Goal: Transaction & Acquisition: Book appointment/travel/reservation

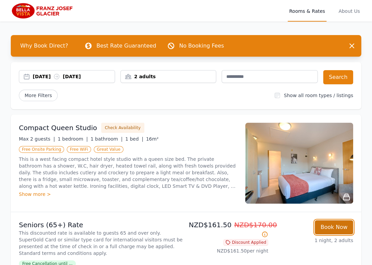
click at [330, 231] on button "Book Now" at bounding box center [333, 227] width 38 height 14
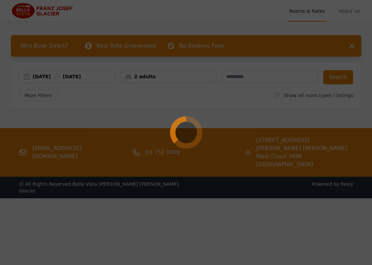
select select "**"
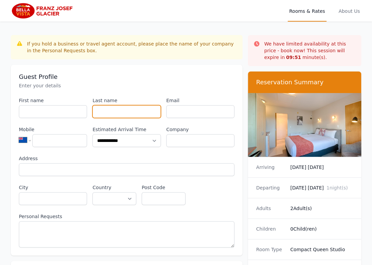
click at [116, 117] on input "Last name" at bounding box center [126, 111] width 68 height 13
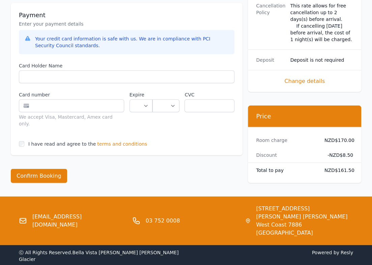
scroll to position [700, 0]
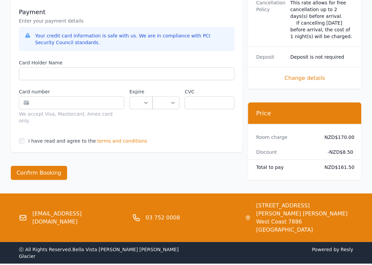
click at [122, 138] on span "terms and conditions" at bounding box center [122, 141] width 50 height 7
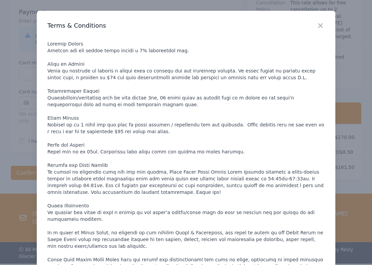
scroll to position [4, 0]
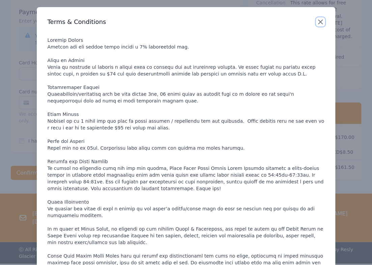
click at [317, 21] on icon "button" at bounding box center [320, 22] width 8 height 8
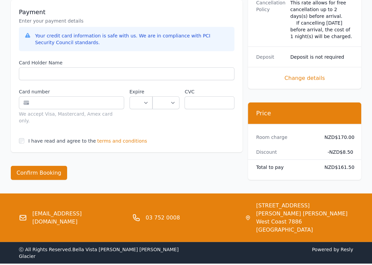
scroll to position [0, 0]
drag, startPoint x: 21, startPoint y: 110, endPoint x: 114, endPoint y: 110, distance: 93.7
click at [114, 111] on div "We accept Visa, Mastercard, Amex card only." at bounding box center [71, 117] width 105 height 13
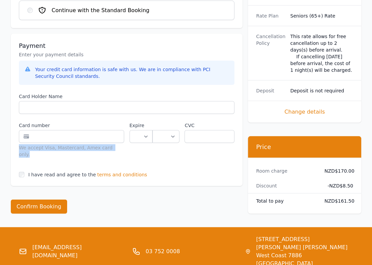
scroll to position [645, 0]
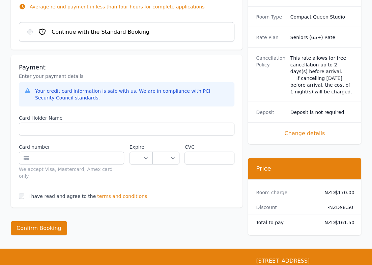
click at [99, 193] on span "terms and conditions" at bounding box center [122, 196] width 50 height 7
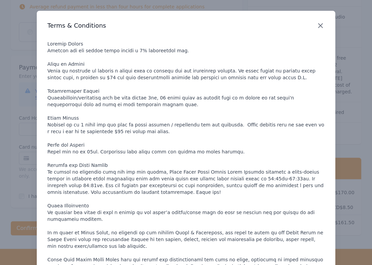
click at [323, 26] on icon "button" at bounding box center [320, 26] width 8 height 8
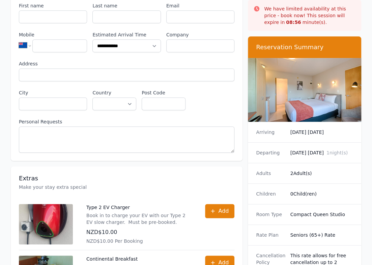
scroll to position [100, 0]
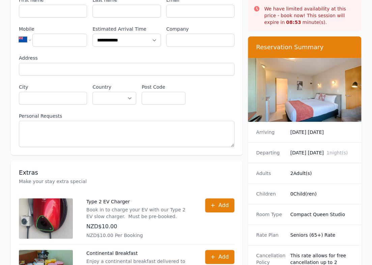
click at [288, 242] on div "Rate Plan Seniors (65+) Rate" at bounding box center [304, 234] width 113 height 21
drag, startPoint x: 288, startPoint y: 242, endPoint x: 331, endPoint y: 243, distance: 42.8
click at [331, 243] on div "Rate Plan Seniors (65+) Rate" at bounding box center [304, 234] width 113 height 21
click at [333, 238] on dd "Seniors (65+) Rate" at bounding box center [321, 235] width 63 height 7
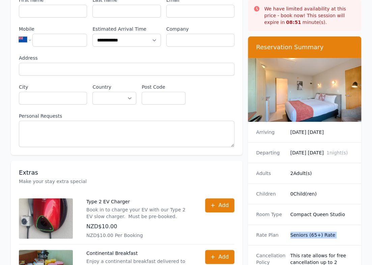
click at [333, 238] on dd "Seniors (65+) Rate" at bounding box center [321, 235] width 63 height 7
drag, startPoint x: 255, startPoint y: 240, endPoint x: 329, endPoint y: 238, distance: 73.5
click at [329, 238] on div "Rate Plan Seniors (65+) Rate" at bounding box center [304, 234] width 113 height 21
click at [350, 238] on div "Rate Plan Seniors (65+) Rate" at bounding box center [304, 234] width 113 height 21
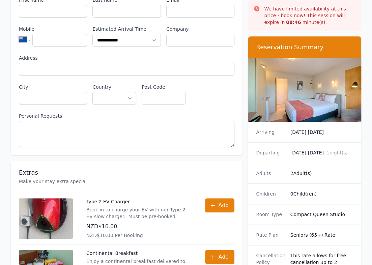
click at [350, 238] on div "Rate Plan Seniors (65+) Rate" at bounding box center [304, 234] width 113 height 21
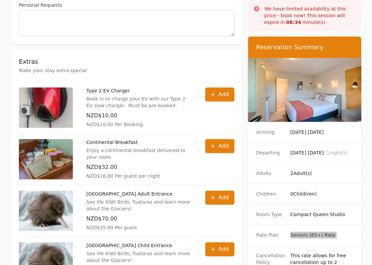
scroll to position [0, 0]
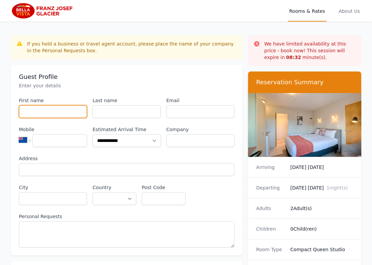
click at [76, 117] on input "First name" at bounding box center [53, 111] width 68 height 13
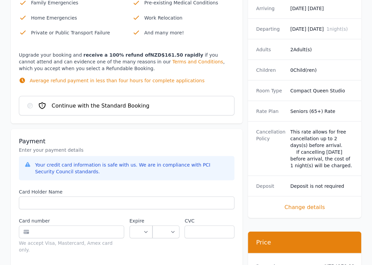
scroll to position [608, 0]
